Goal: Entertainment & Leisure: Consume media (video, audio)

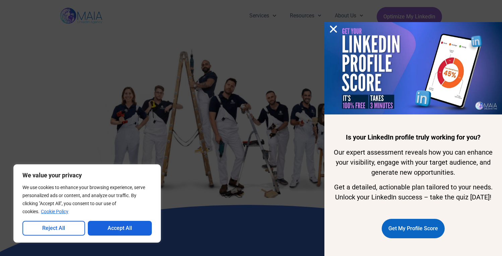
scroll to position [159, 0]
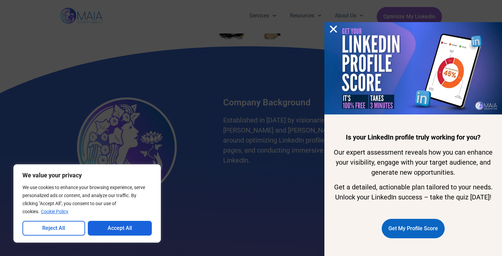
click at [245, 90] on div "Is your LinkedIn profile truly working for you? Our expert assessment reveals h…" at bounding box center [251, 128] width 502 height 256
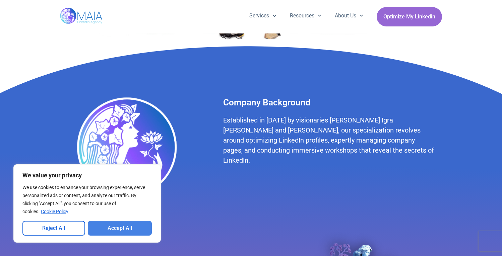
click at [122, 231] on button "Accept All" at bounding box center [120, 228] width 64 height 15
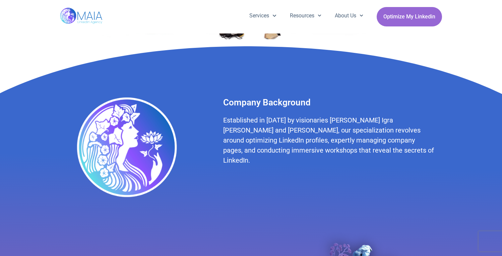
click at [92, 16] on img at bounding box center [81, 16] width 43 height 33
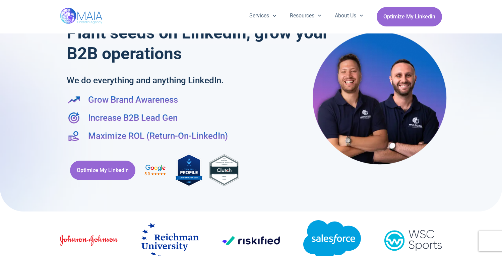
scroll to position [19, 0]
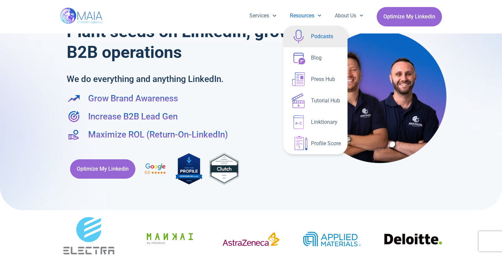
click at [310, 37] on link "Podcasts" at bounding box center [315, 36] width 64 height 21
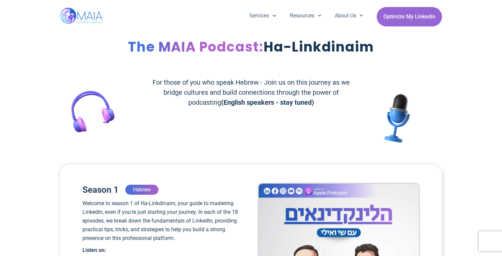
scroll to position [114, 0]
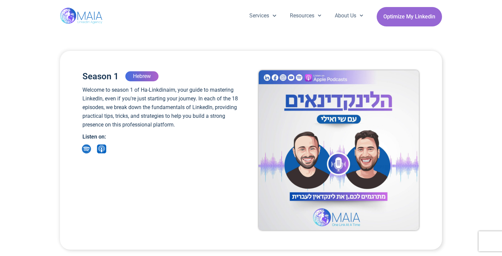
click at [86, 148] on icon at bounding box center [86, 148] width 9 height 9
